Goal: Transaction & Acquisition: Purchase product/service

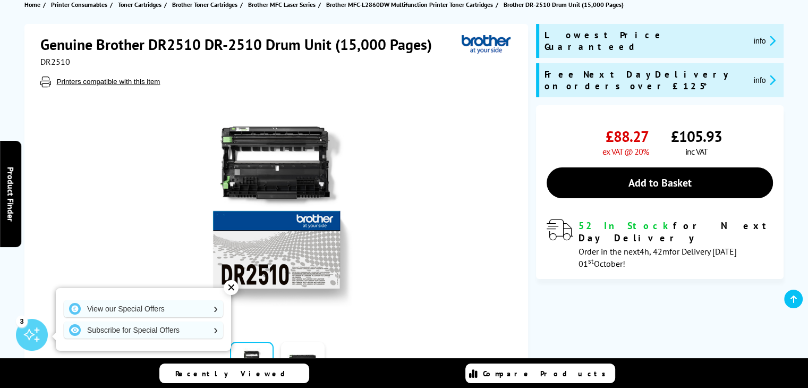
scroll to position [122, 0]
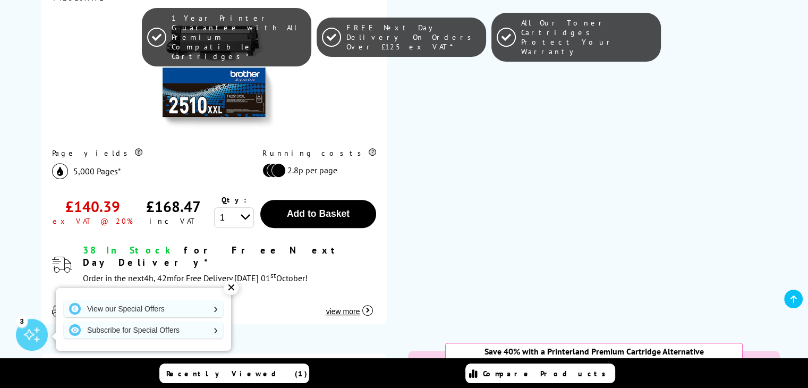
scroll to position [372, 0]
